Goal: Task Accomplishment & Management: Manage account settings

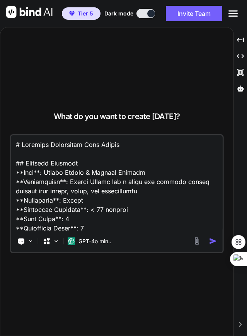
type textarea "x"
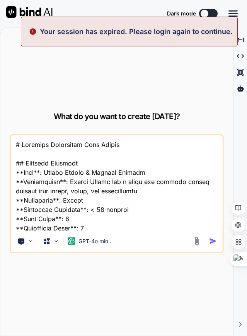
type textarea "x"
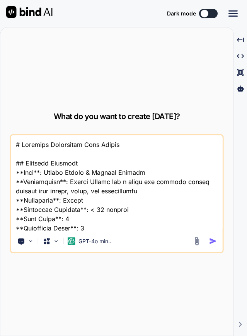
type textarea "x"
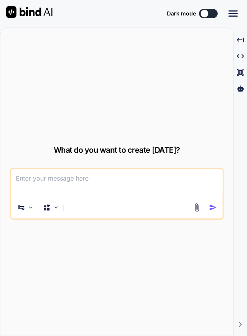
type textarea "x"
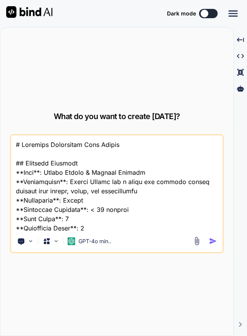
type textarea "x"
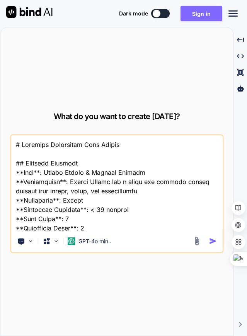
click at [202, 19] on button "Sign in" at bounding box center [202, 13] width 42 height 15
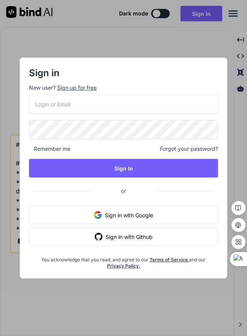
click at [118, 104] on input "email" at bounding box center [123, 104] width 189 height 19
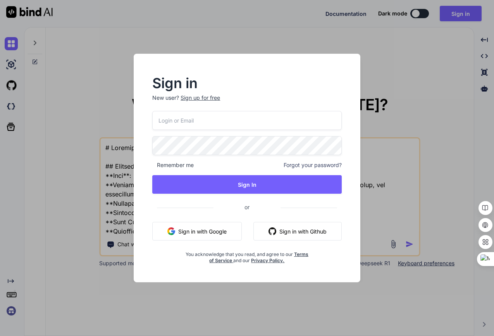
click at [247, 13] on div "Sign in New user? Sign up for free Remember me Forgot your password? Sign In or…" at bounding box center [247, 168] width 494 height 336
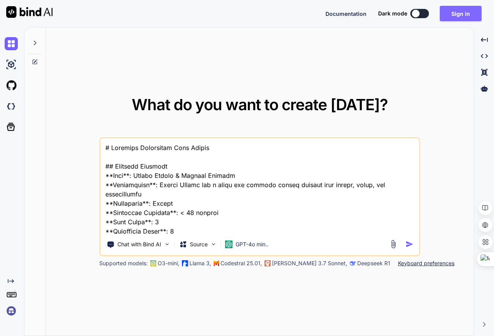
click at [462, 15] on button "Sign in" at bounding box center [460, 13] width 42 height 15
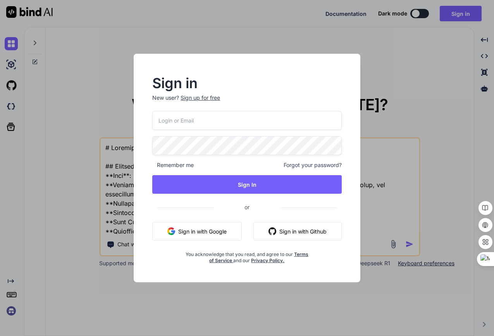
click at [210, 125] on input "email" at bounding box center [246, 120] width 189 height 19
type input "[EMAIL_ADDRESS][DOMAIN_NAME]"
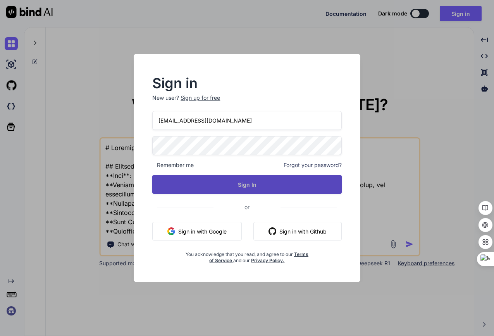
click at [253, 182] on button "Sign In" at bounding box center [246, 184] width 189 height 19
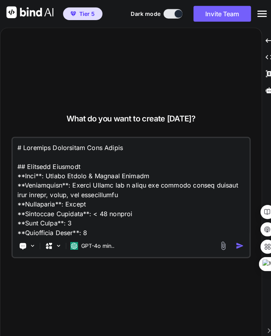
type textarea "x"
